Goal: Task Accomplishment & Management: Manage account settings

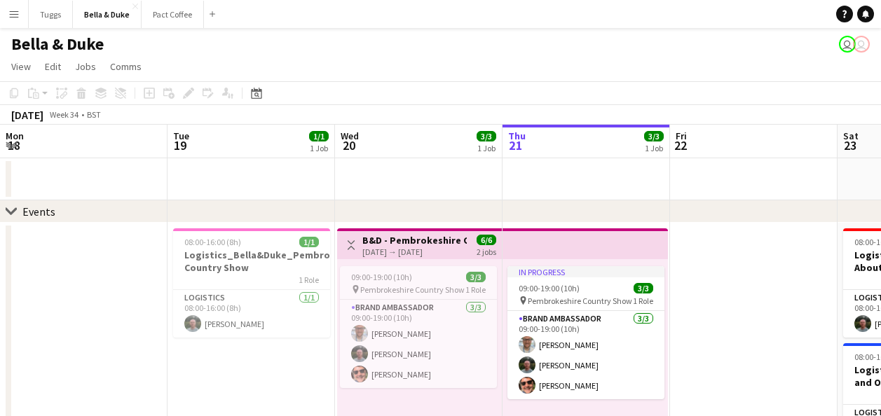
scroll to position [0, 406]
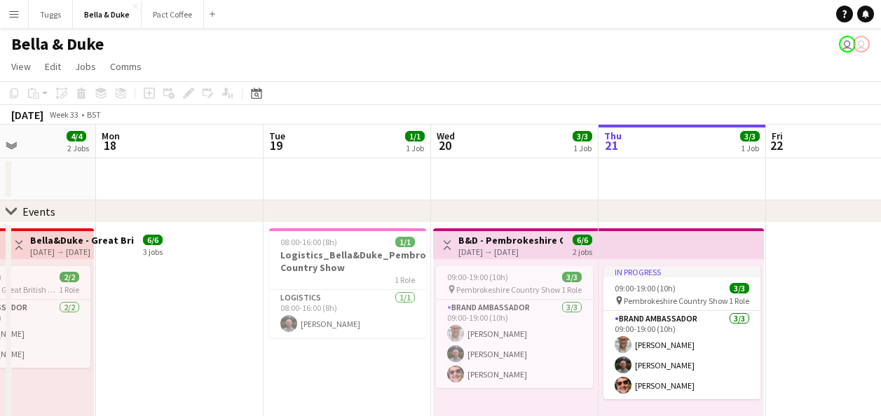
drag, startPoint x: 316, startPoint y: 367, endPoint x: 507, endPoint y: 368, distance: 191.2
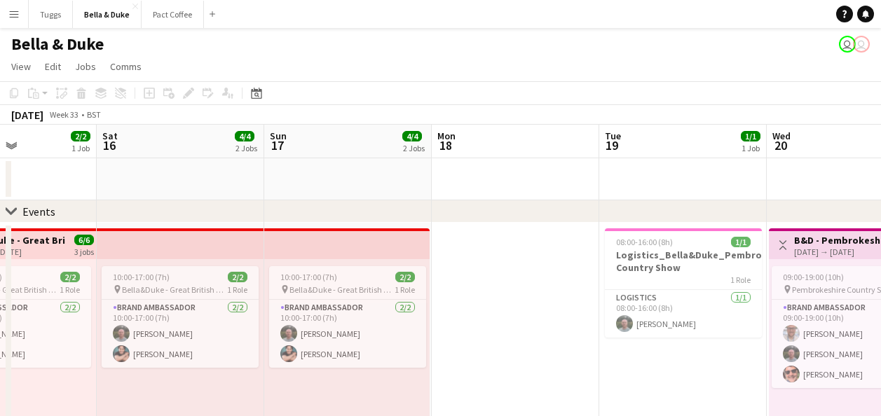
scroll to position [0, 431]
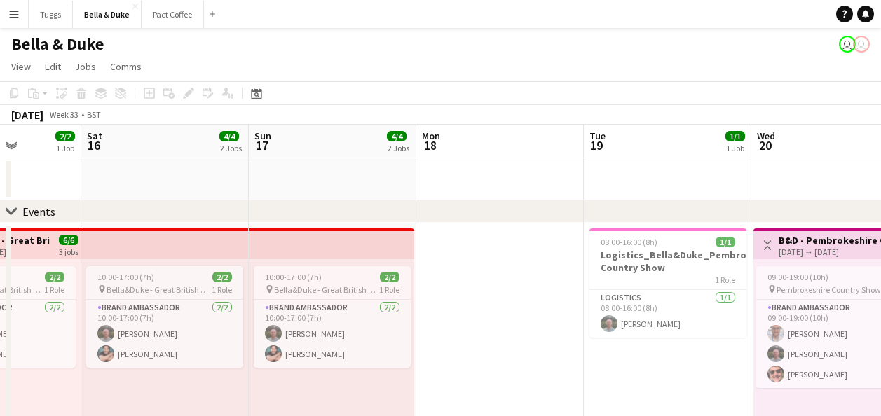
drag, startPoint x: 399, startPoint y: 356, endPoint x: 649, endPoint y: 357, distance: 250.1
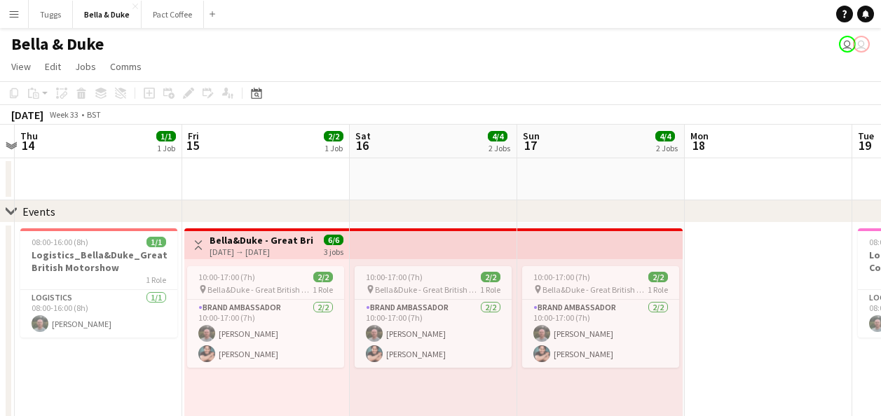
drag, startPoint x: 656, startPoint y: 305, endPoint x: 772, endPoint y: 295, distance: 116.8
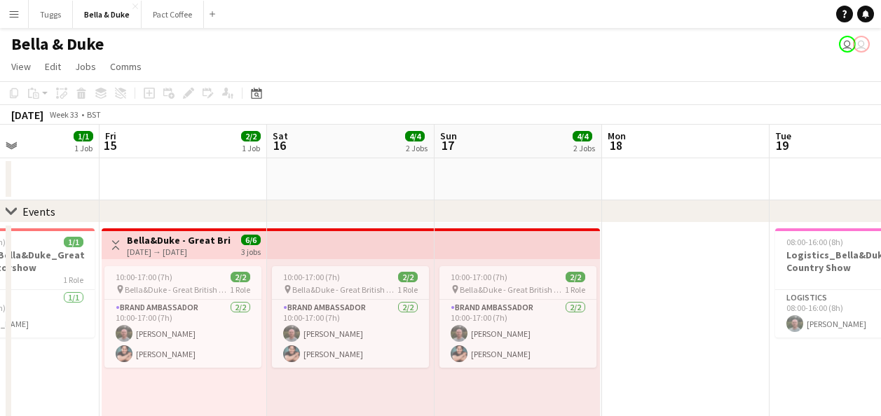
drag, startPoint x: 88, startPoint y: 376, endPoint x: 158, endPoint y: 377, distance: 70.1
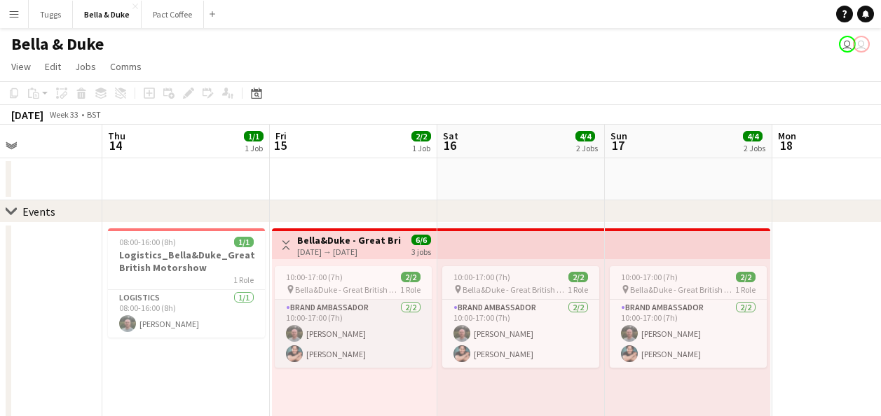
click at [326, 338] on app-card-role "Brand Ambassador [DATE] 10:00-17:00 (7h) [PERSON_NAME] [PERSON_NAME]" at bounding box center [353, 334] width 157 height 68
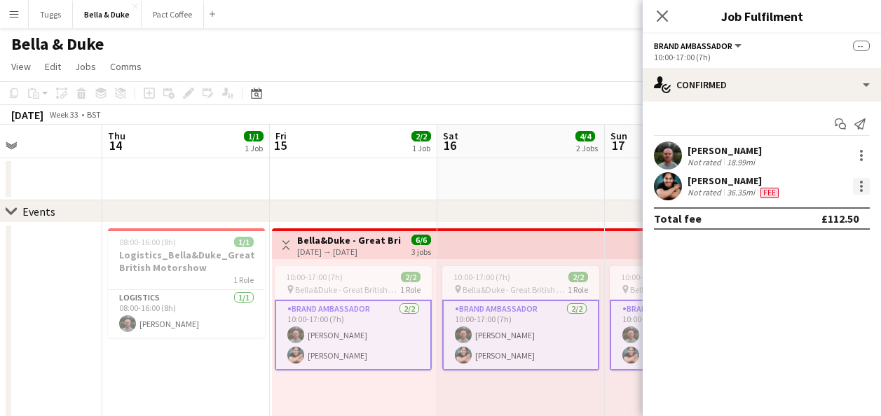
click at [856, 186] on div at bounding box center [861, 186] width 17 height 17
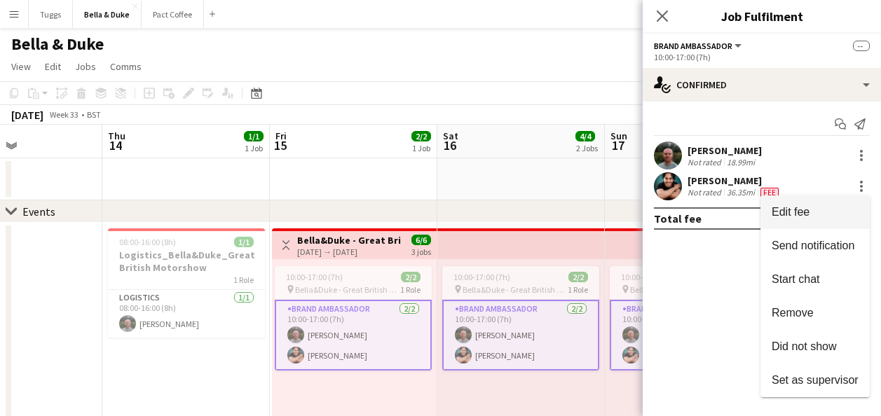
click at [795, 211] on span "Edit fee" at bounding box center [790, 212] width 38 height 12
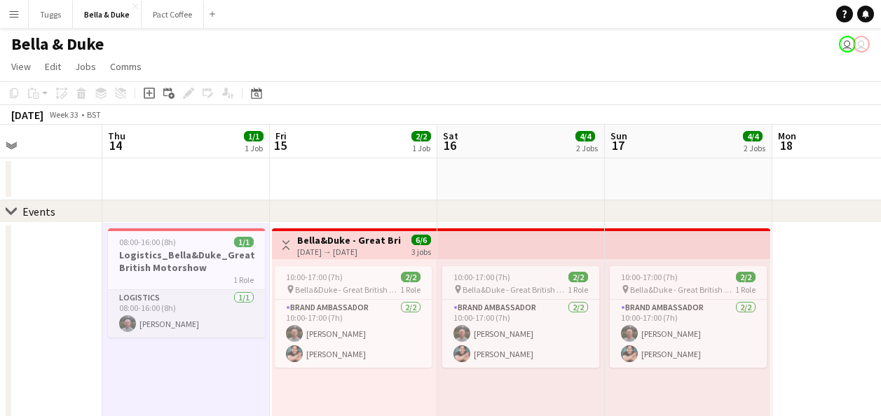
click at [206, 310] on app-card-role "Logistics [DATE] 08:00-16:00 (8h) [PERSON_NAME]" at bounding box center [186, 314] width 157 height 48
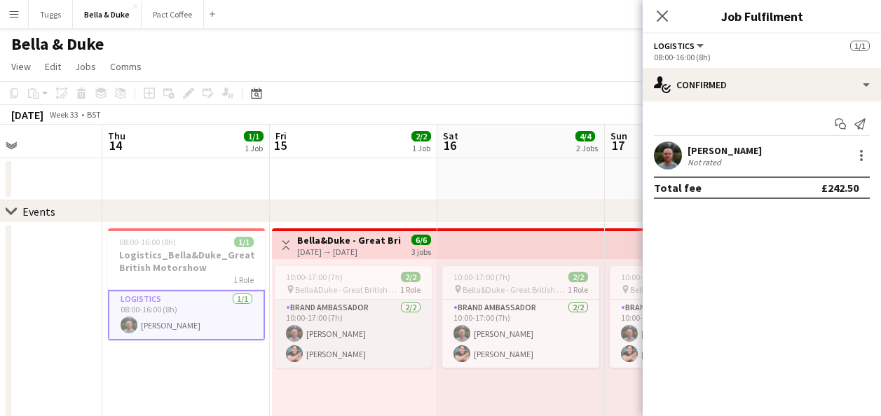
click at [361, 363] on app-card-role "Brand Ambassador [DATE] 10:00-17:00 (7h) [PERSON_NAME] [PERSON_NAME]" at bounding box center [353, 334] width 157 height 68
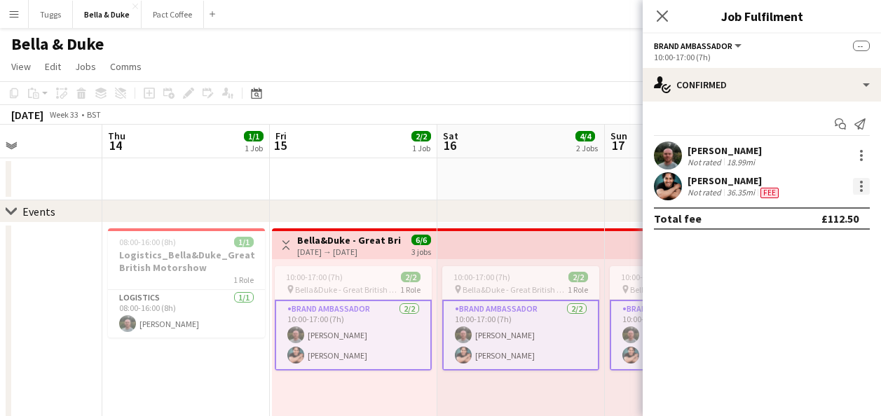
click at [860, 193] on div at bounding box center [861, 186] width 17 height 17
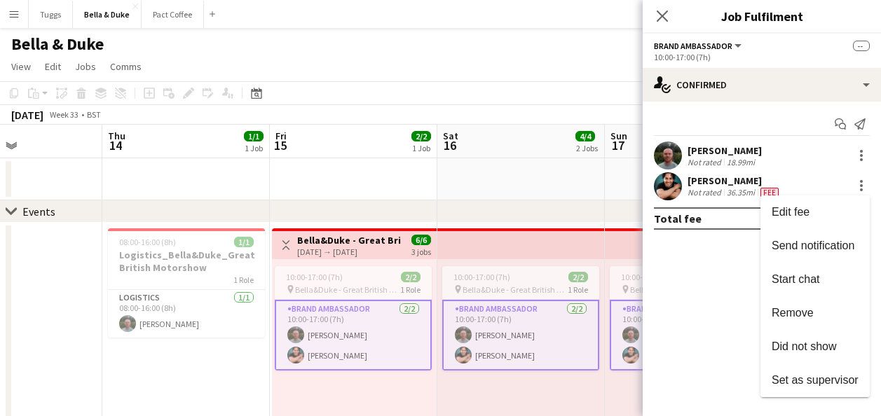
click at [730, 262] on div at bounding box center [440, 208] width 881 height 416
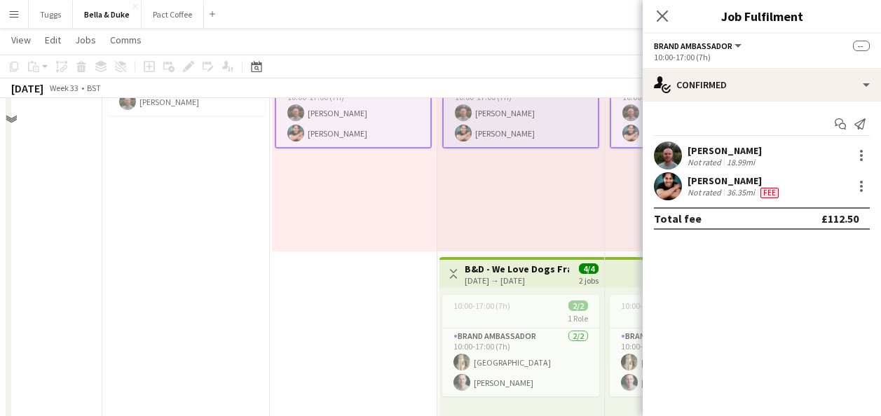
scroll to position [280, 0]
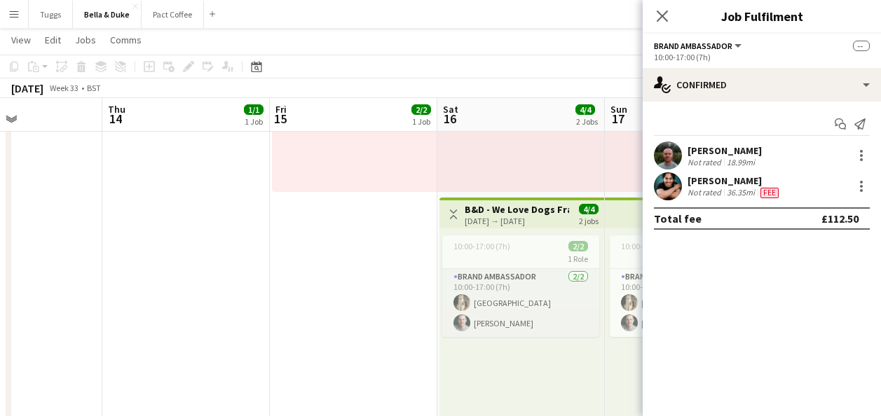
click at [523, 312] on app-card-role "Brand Ambassador [DATE] 10:00-17:00 (7h) [PERSON_NAME] [PERSON_NAME]" at bounding box center [520, 303] width 157 height 68
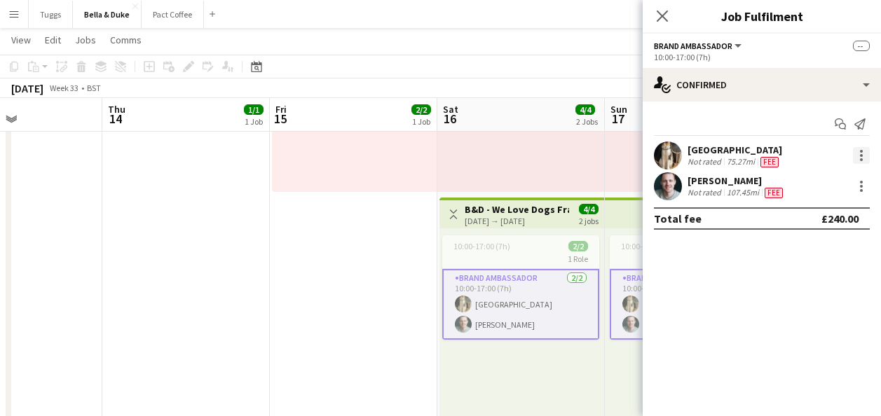
click at [864, 156] on div at bounding box center [861, 155] width 17 height 17
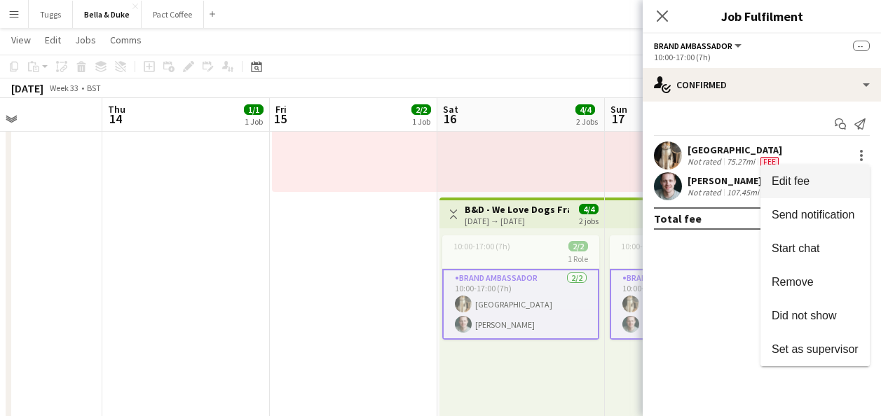
click at [843, 181] on span "Edit fee" at bounding box center [814, 181] width 87 height 13
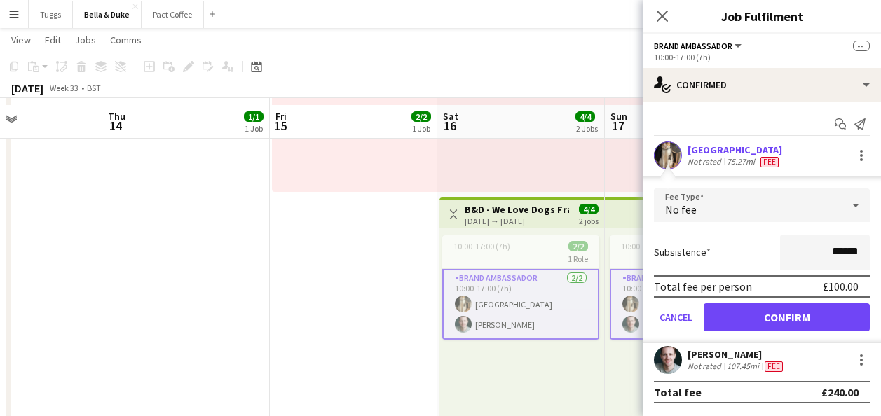
scroll to position [350, 0]
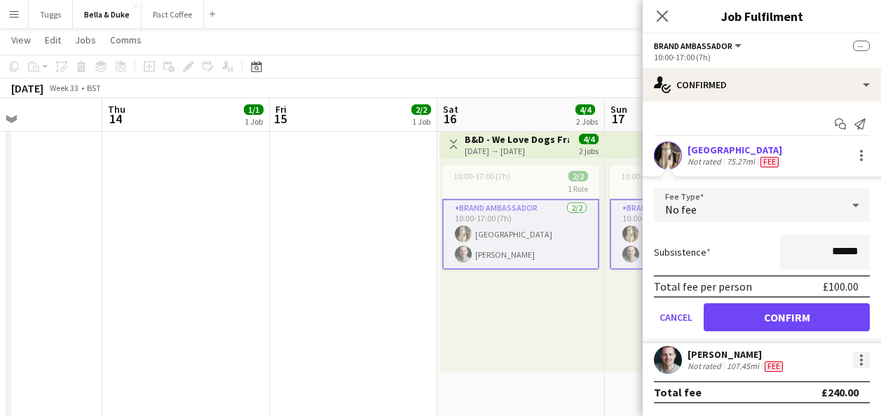
click at [862, 358] on div at bounding box center [861, 360] width 17 height 17
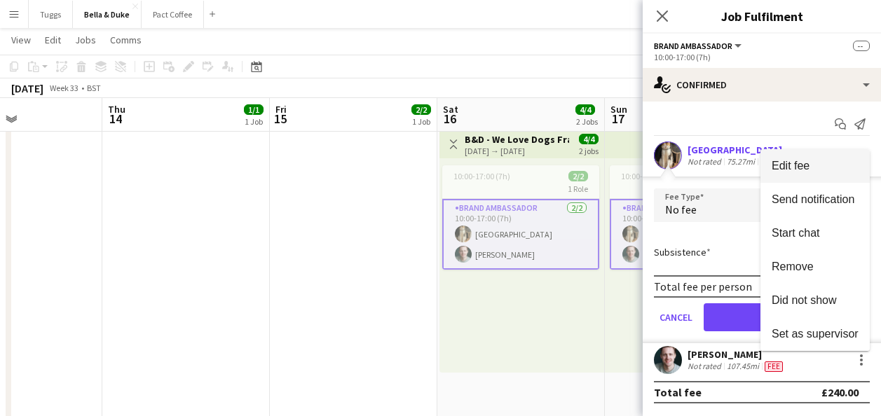
click at [792, 171] on span "Edit fee" at bounding box center [790, 166] width 38 height 12
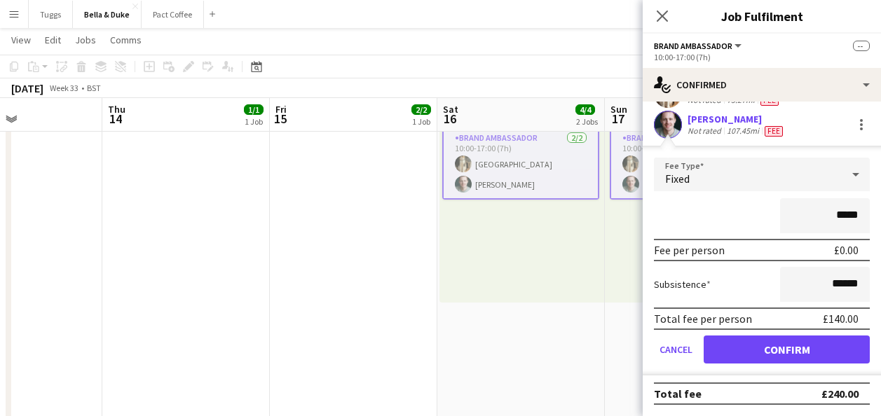
scroll to position [0, 0]
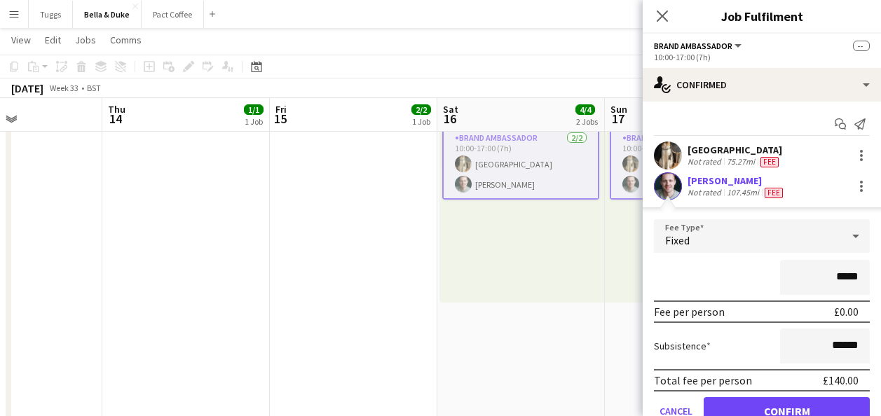
click at [380, 310] on app-date-cell "Toggle View Bella&Duke - Great British Motorshow [DATE] → [DATE] 6/6 3 jobs 10:…" at bounding box center [353, 180] width 167 height 758
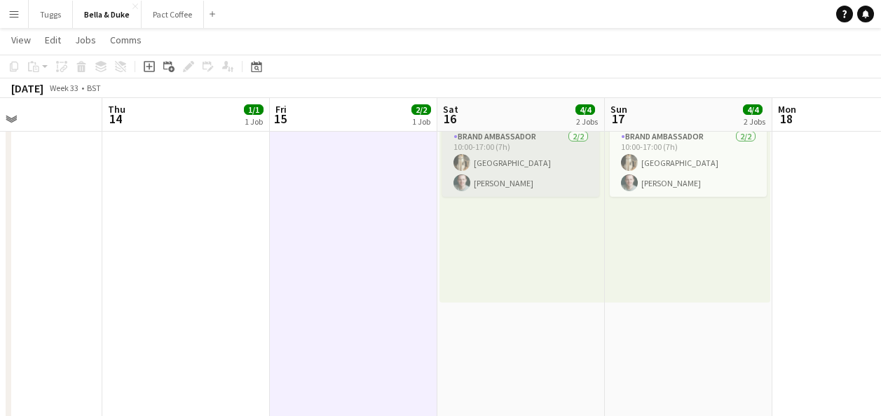
click at [509, 164] on app-card-role "Brand Ambassador [DATE] 10:00-17:00 (7h) [PERSON_NAME] [PERSON_NAME]" at bounding box center [520, 163] width 157 height 68
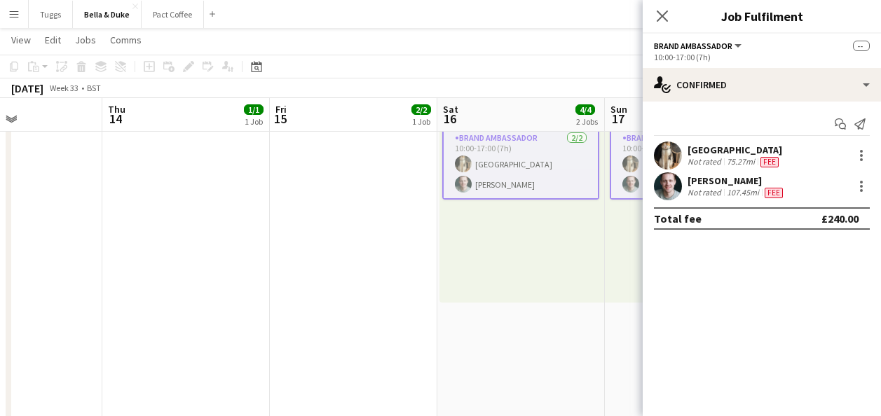
click at [623, 165] on app-user-avatar at bounding box center [630, 164] width 17 height 17
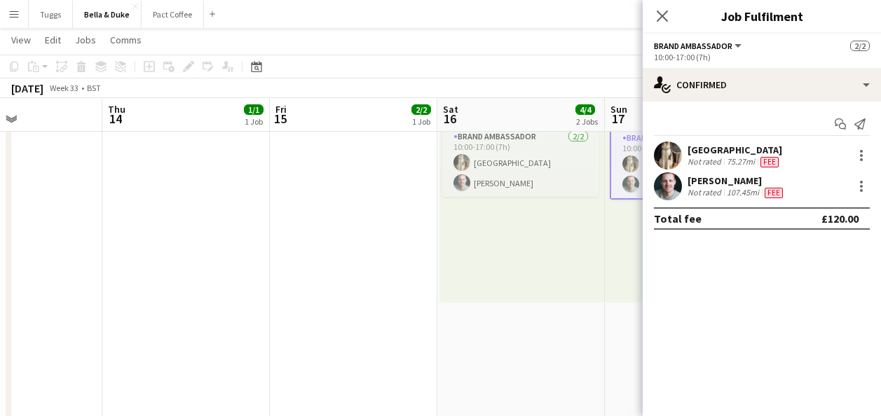
click at [551, 170] on app-card-role "Brand Ambassador [DATE] 10:00-17:00 (7h) [PERSON_NAME] [PERSON_NAME]" at bounding box center [520, 163] width 157 height 68
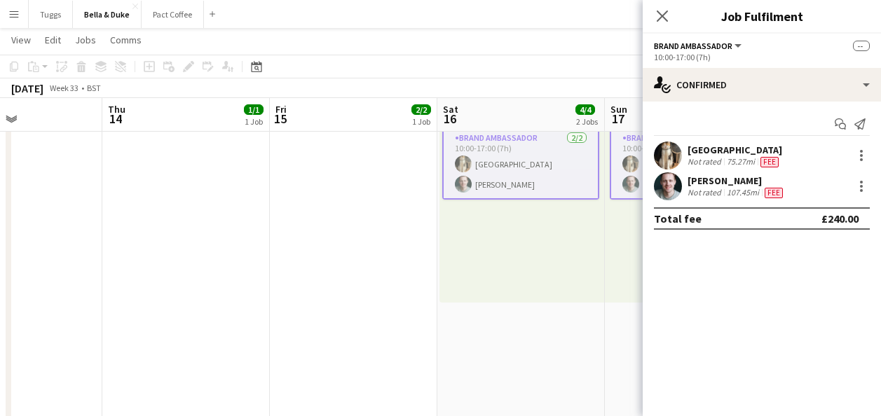
click at [619, 170] on app-card-role "Brand Ambassador [DATE] 10:00-17:00 (7h) [PERSON_NAME] [PERSON_NAME]" at bounding box center [687, 164] width 157 height 71
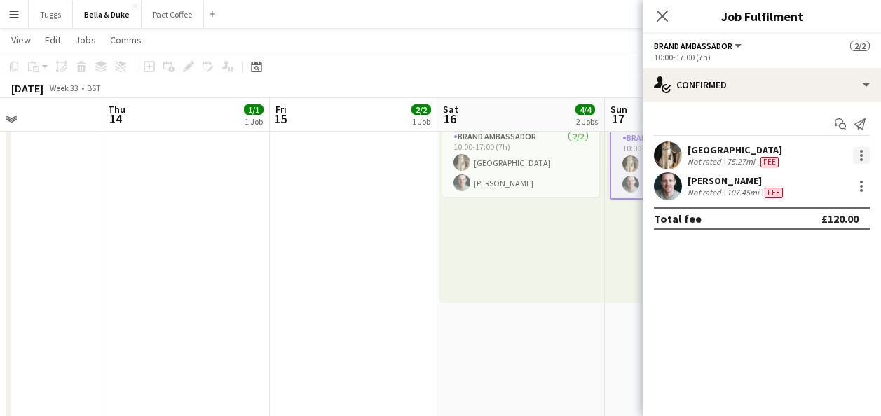
click at [862, 162] on div at bounding box center [861, 155] width 17 height 17
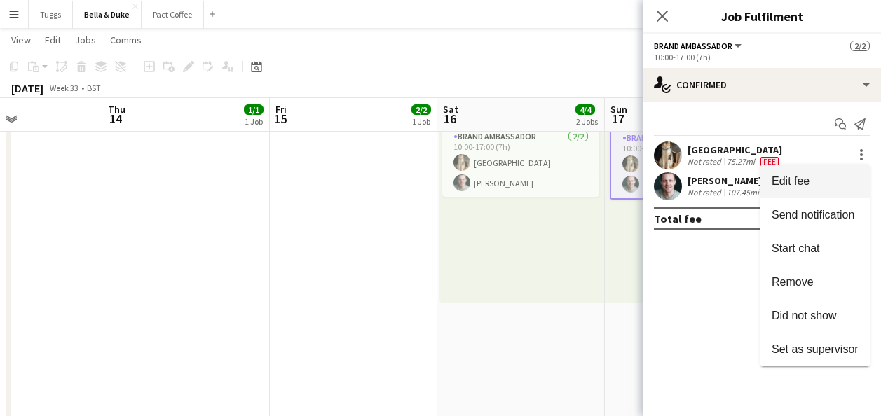
click at [848, 181] on span "Edit fee" at bounding box center [814, 181] width 87 height 13
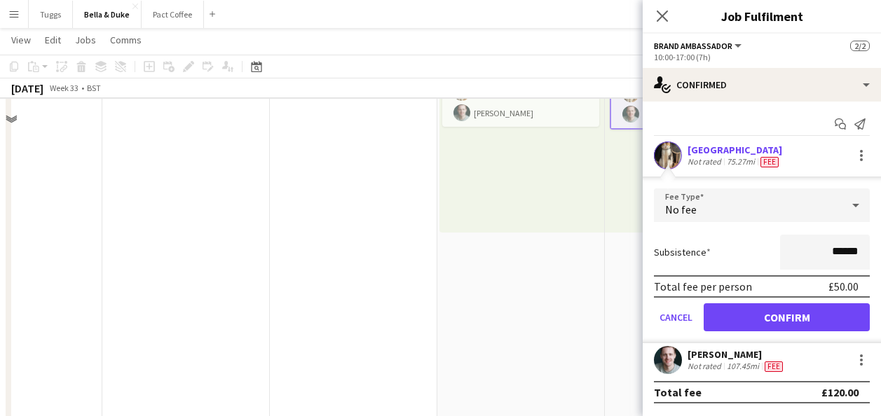
scroll to position [420, 0]
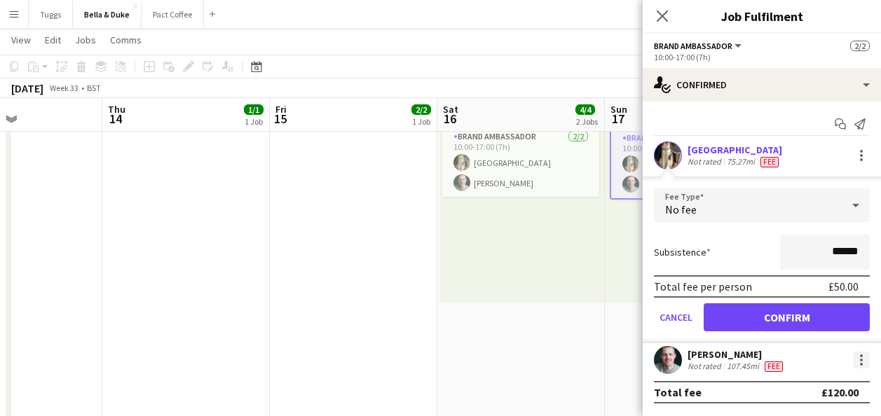
click at [867, 366] on div at bounding box center [861, 360] width 17 height 17
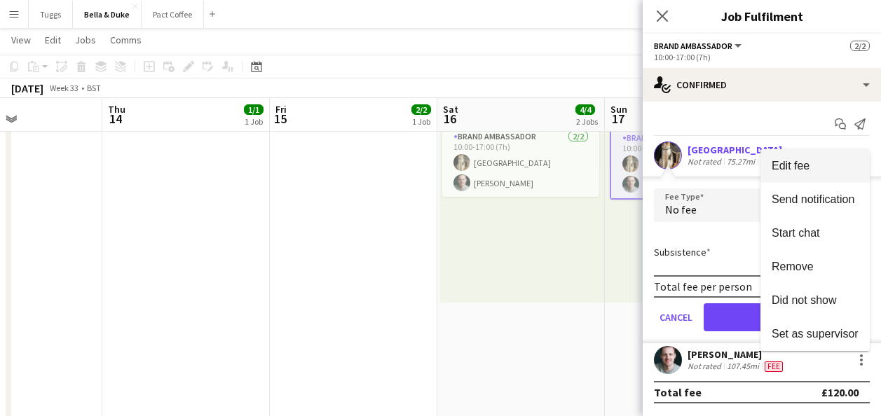
click at [812, 172] on button "Edit fee" at bounding box center [814, 166] width 109 height 34
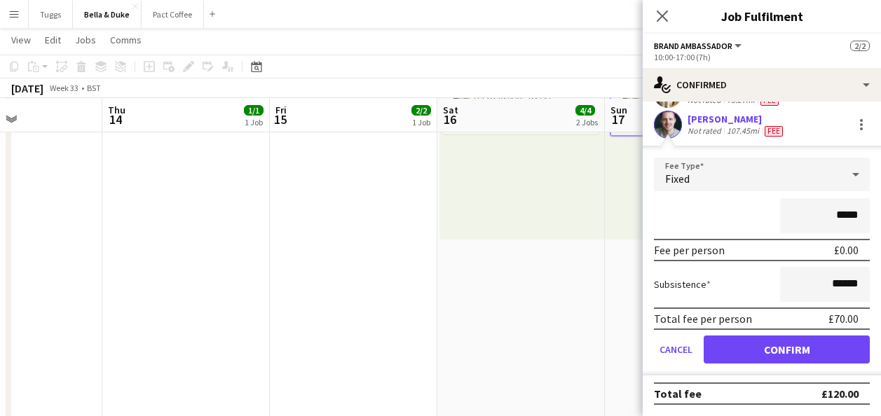
scroll to position [490, 0]
click at [378, 256] on app-date-cell "Toggle View Bella&Duke - Great British Motorshow [DATE] → [DATE] 6/6 3 jobs 10:…" at bounding box center [353, 110] width 167 height 758
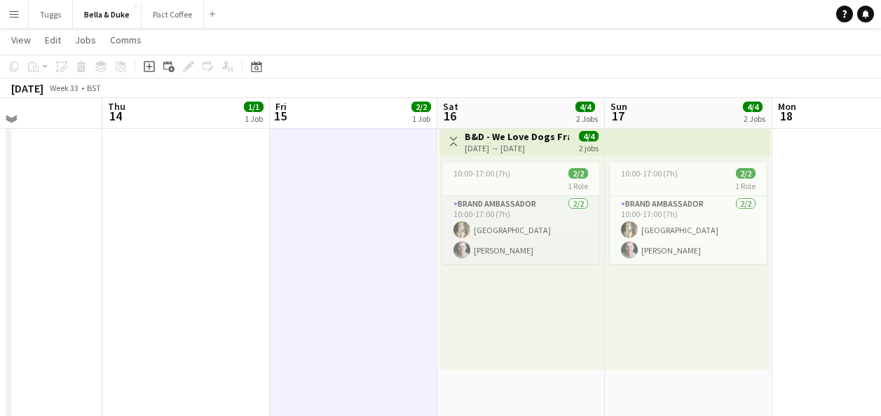
scroll to position [350, 0]
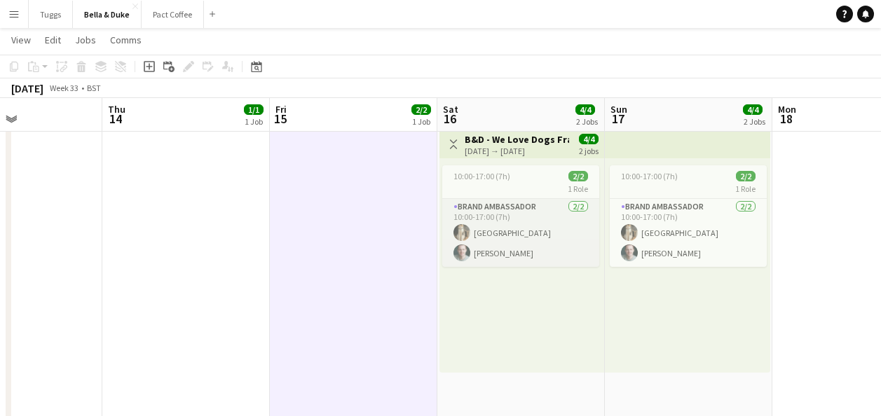
click at [541, 239] on app-card-role "Brand Ambassador [DATE] 10:00-17:00 (7h) [PERSON_NAME] [PERSON_NAME]" at bounding box center [520, 233] width 157 height 68
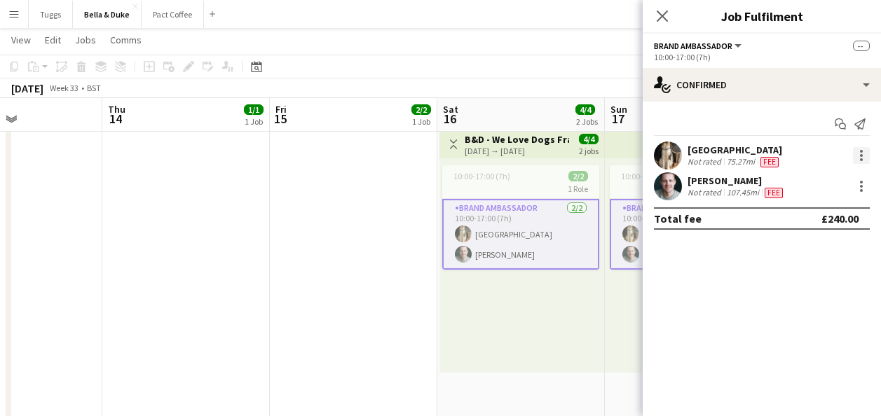
click at [868, 157] on div at bounding box center [861, 155] width 17 height 17
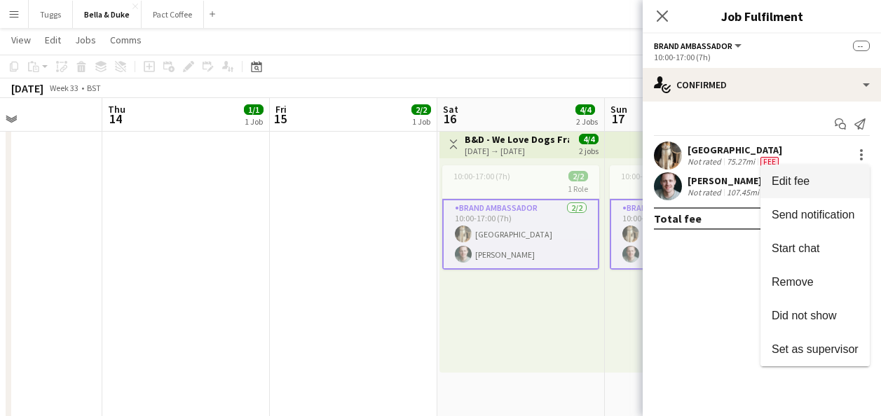
click at [839, 174] on button "Edit fee" at bounding box center [814, 182] width 109 height 34
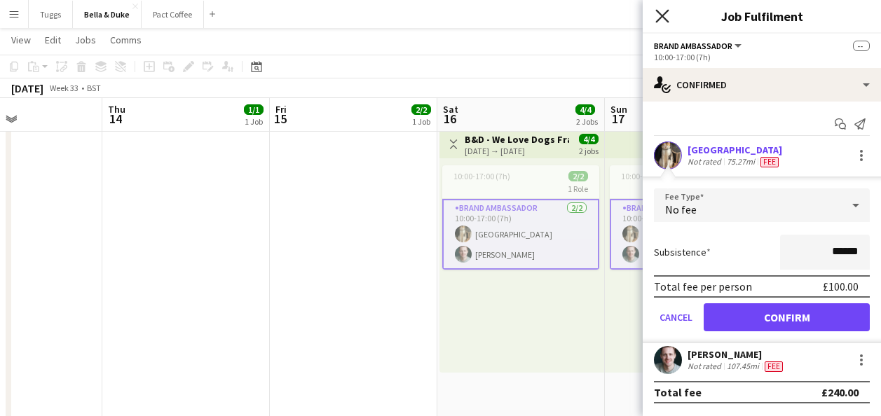
click at [665, 20] on icon at bounding box center [661, 15] width 13 height 13
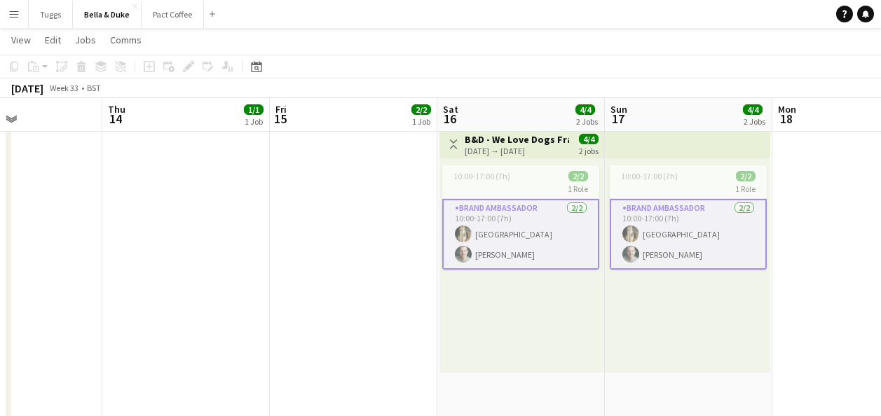
click at [521, 260] on app-card-role "Brand Ambassador [DATE] 10:00-17:00 (7h) [PERSON_NAME] [PERSON_NAME]" at bounding box center [520, 234] width 157 height 71
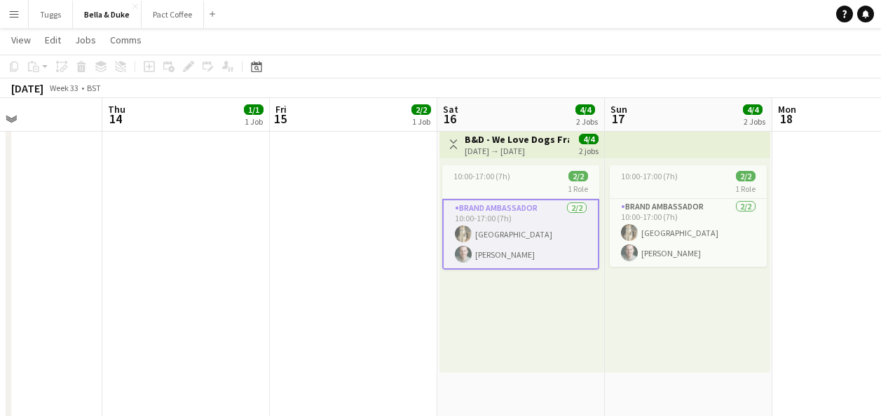
click at [521, 260] on app-card-role "Brand Ambassador [DATE] 10:00-17:00 (7h) [PERSON_NAME] [PERSON_NAME]" at bounding box center [520, 234] width 157 height 71
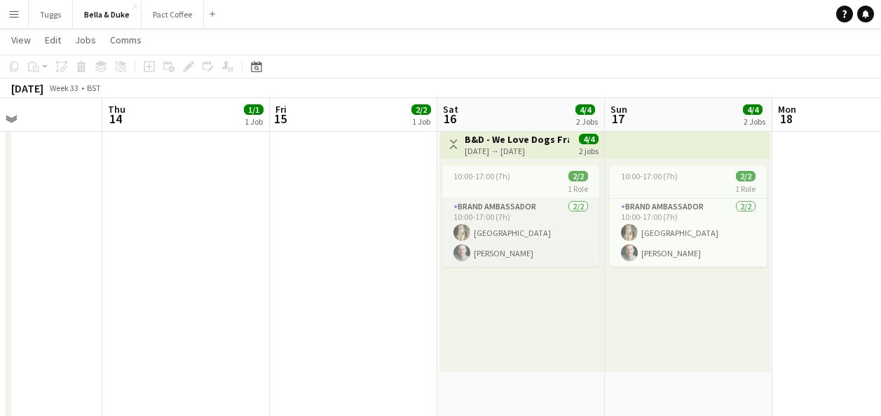
click at [523, 254] on app-card-role "Brand Ambassador [DATE] 10:00-17:00 (7h) [PERSON_NAME] [PERSON_NAME]" at bounding box center [520, 233] width 157 height 68
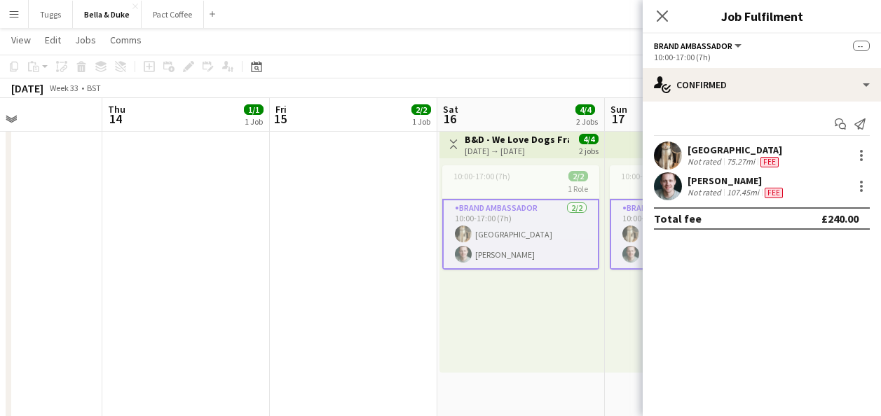
click at [389, 255] on app-date-cell "Toggle View Bella&Duke - Great British Motorshow [DATE] → [DATE] 6/6 3 jobs 10:…" at bounding box center [353, 250] width 167 height 758
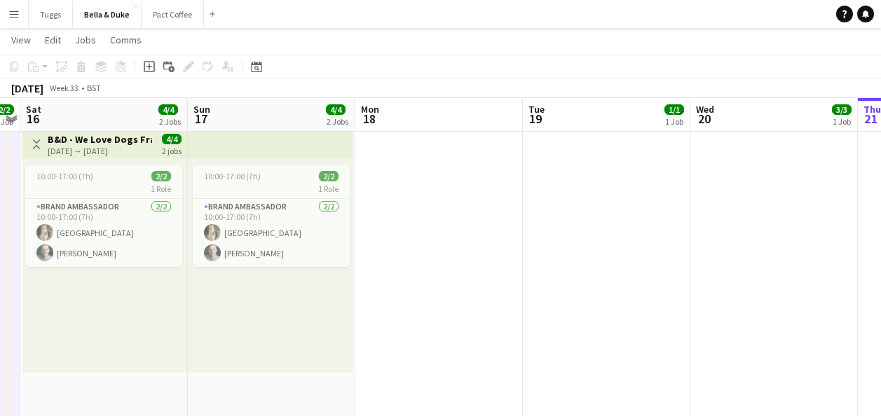
drag, startPoint x: 515, startPoint y: 345, endPoint x: 277, endPoint y: 368, distance: 239.3
click at [284, 367] on app-calendar-viewport "Wed 13 Thu 14 1/1 1 Job Fri 15 2/2 1 Job Sat 16 4/4 2 Jobs Sun 17 4/4 2 Jobs Mo…" at bounding box center [440, 263] width 881 height 1118
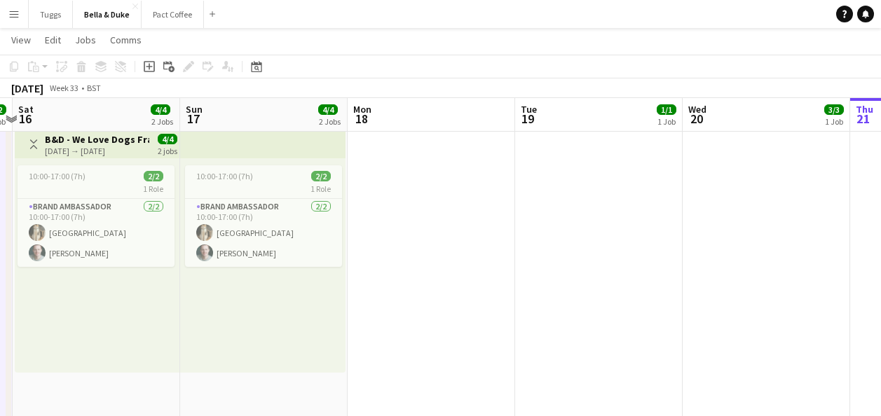
drag, startPoint x: 565, startPoint y: 332, endPoint x: 413, endPoint y: 310, distance: 153.6
click at [246, 332] on app-calendar-viewport "Wed 13 Thu 14 1/1 1 Job Fri 15 2/2 1 Job Sat 16 4/4 2 Jobs Sun 17 4/4 2 Jobs Mo…" at bounding box center [440, 263] width 881 height 1118
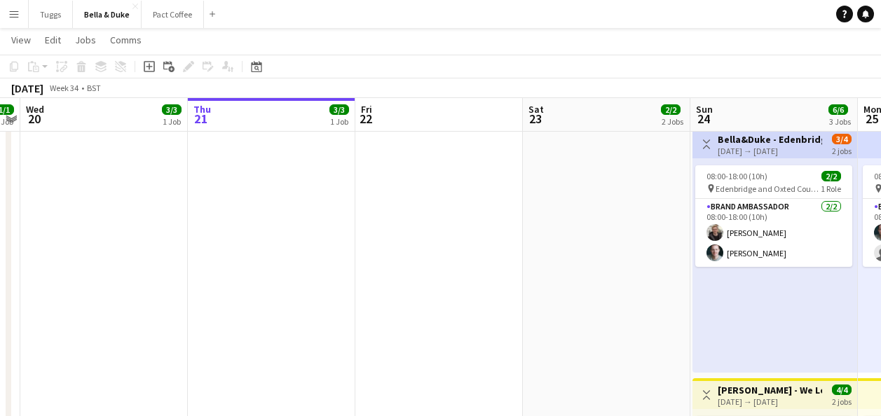
drag, startPoint x: 502, startPoint y: 316, endPoint x: 237, endPoint y: 351, distance: 267.1
click at [237, 351] on app-calendar-viewport "Sun 17 4/4 2 Jobs Mon 18 Tue 19 1/1 1 Job Wed 20 3/3 1 Job Thu 21 3/3 1 Job Fri…" at bounding box center [440, 263] width 881 height 1118
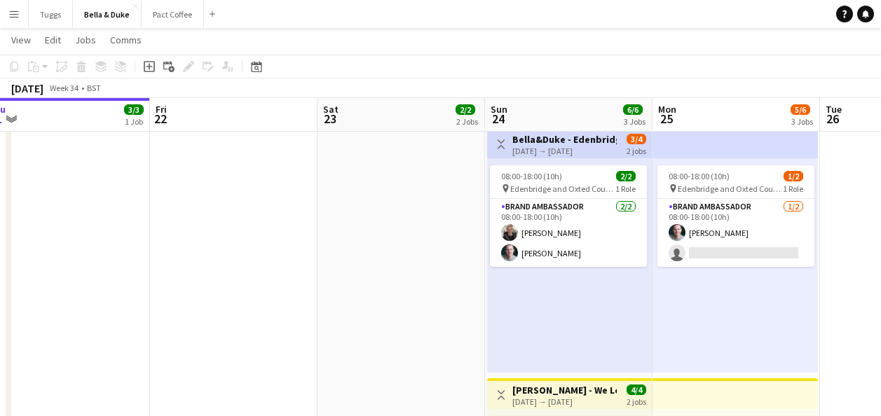
drag, startPoint x: 398, startPoint y: 340, endPoint x: 534, endPoint y: 345, distance: 136.7
click at [525, 345] on app-calendar-viewport "Tue 19 1/1 1 Job Wed 20 3/3 1 Job Thu 21 3/3 1 Job Fri 22 Sat 23 2/2 2 Jobs Sun…" at bounding box center [440, 263] width 881 height 1118
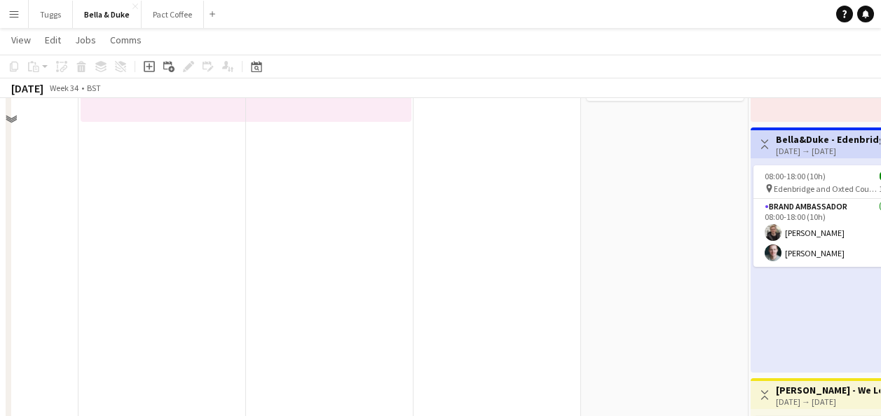
scroll to position [0, 0]
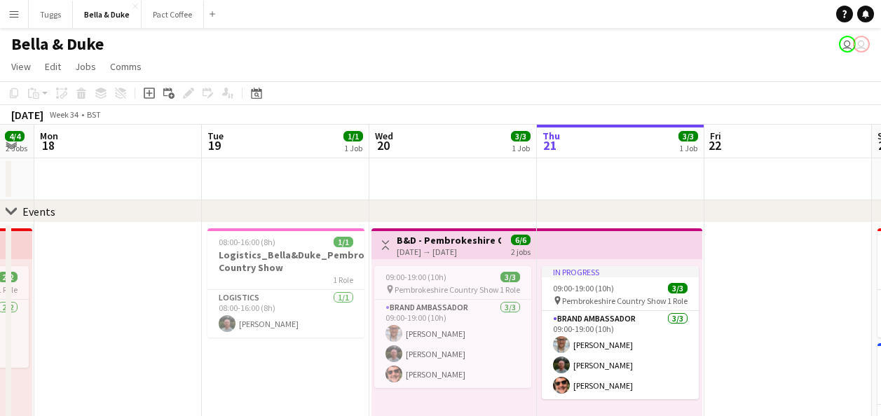
drag, startPoint x: 632, startPoint y: 306, endPoint x: 671, endPoint y: 301, distance: 39.6
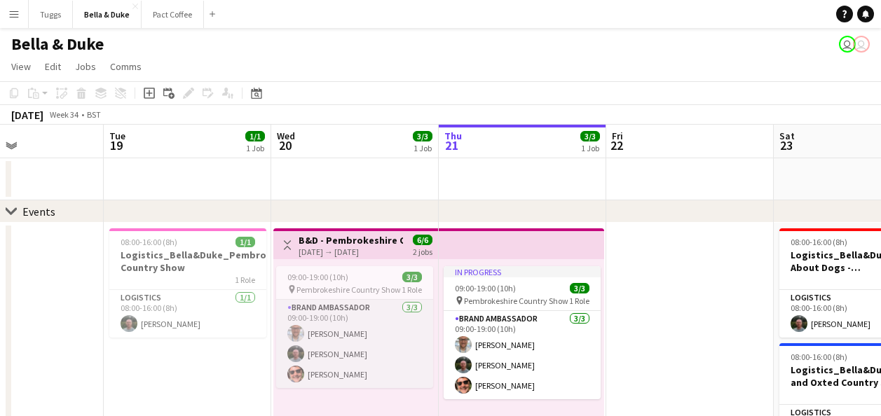
click at [364, 374] on app-card-role "Brand Ambassador [DATE] 09:00-19:00 (10h) [PERSON_NAME] [PERSON_NAME] [PERSON_N…" at bounding box center [354, 344] width 157 height 88
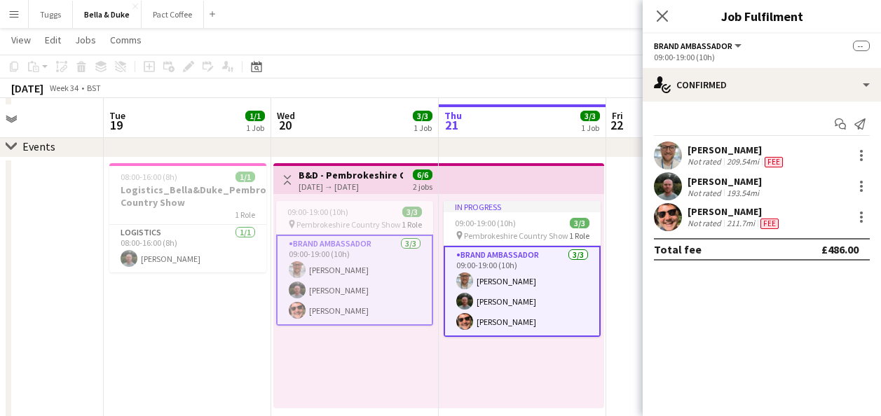
scroll to position [70, 0]
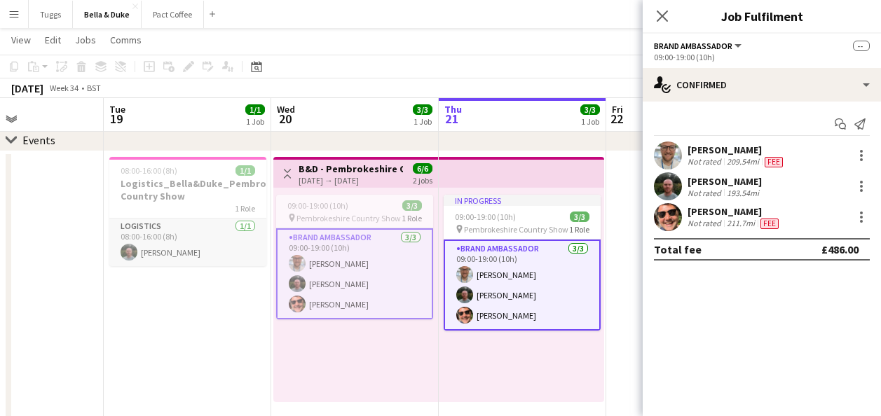
click at [215, 256] on app-card-role "Logistics [DATE] 08:00-16:00 (8h) [PERSON_NAME]" at bounding box center [187, 243] width 157 height 48
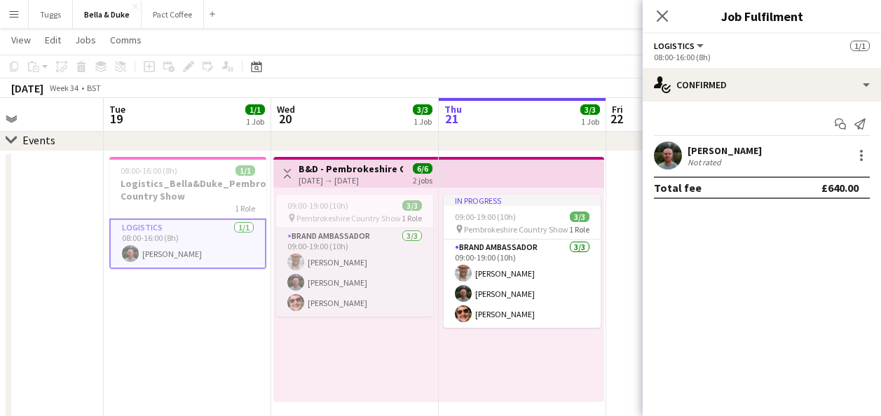
click at [394, 273] on app-card-role "Brand Ambassador [DATE] 09:00-19:00 (10h) [PERSON_NAME] [PERSON_NAME] [PERSON_N…" at bounding box center [354, 272] width 157 height 88
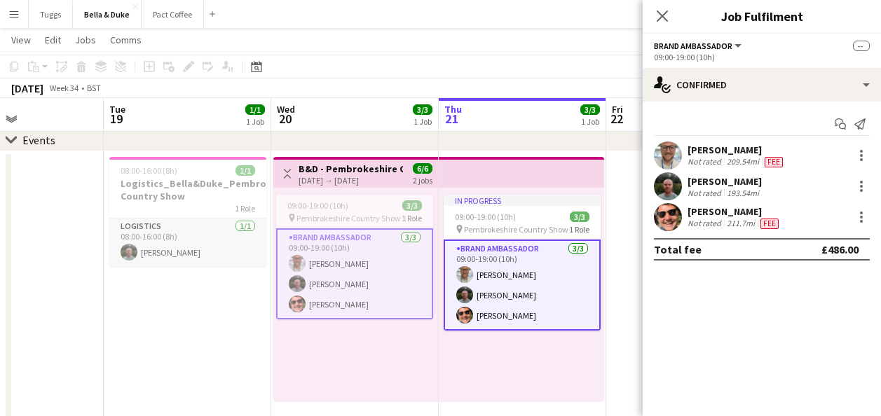
click at [229, 248] on app-card-role "Logistics [DATE] 08:00-16:00 (8h) [PERSON_NAME]" at bounding box center [187, 243] width 157 height 48
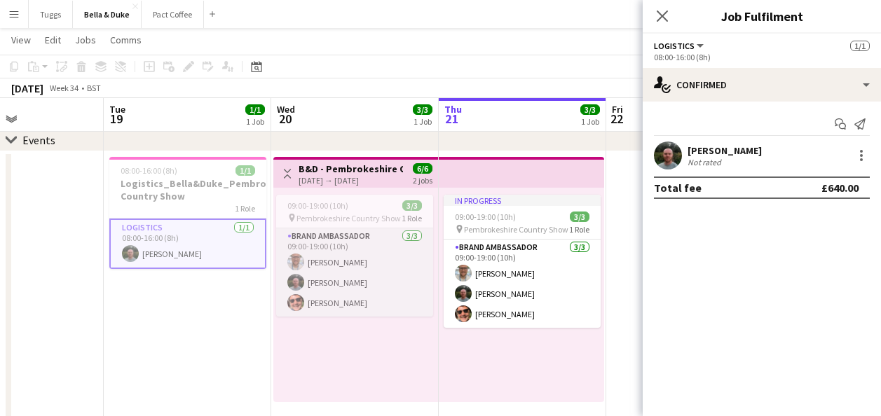
click at [398, 310] on app-card-role "Brand Ambassador [DATE] 09:00-19:00 (10h) [PERSON_NAME] [PERSON_NAME] [PERSON_N…" at bounding box center [354, 272] width 157 height 88
